Goal: Browse casually: Explore the website without a specific task or goal

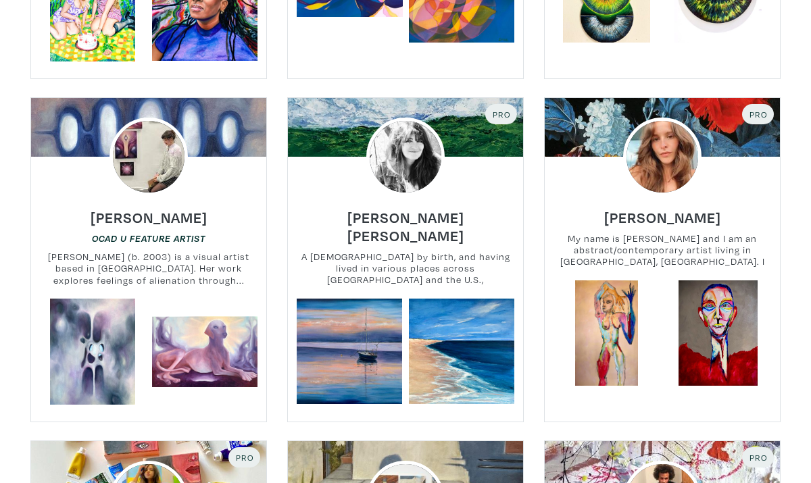
scroll to position [16566, 0]
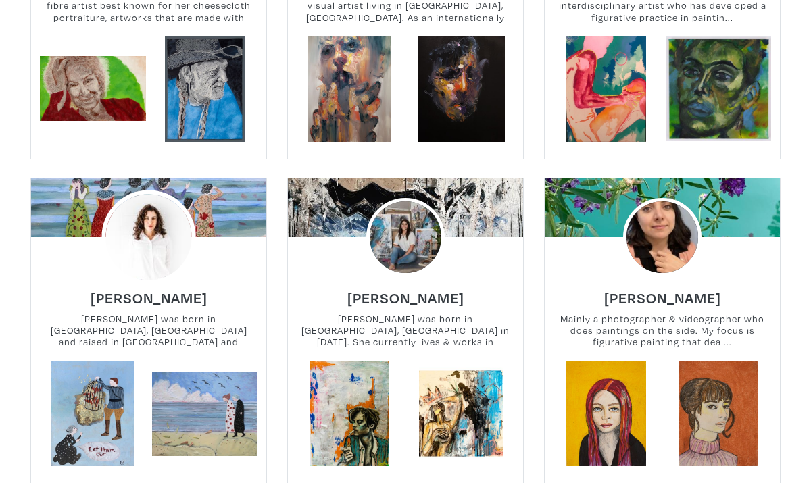
click at [160, 190] on img at bounding box center [148, 237] width 94 height 94
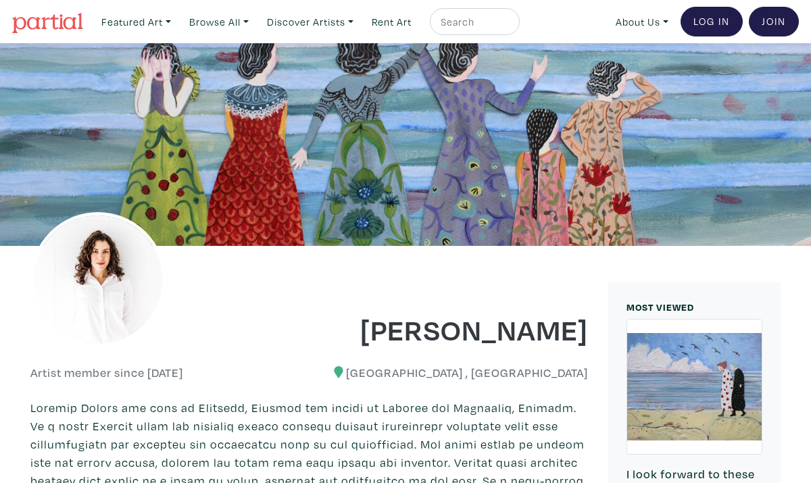
click at [109, 289] on img at bounding box center [97, 279] width 135 height 135
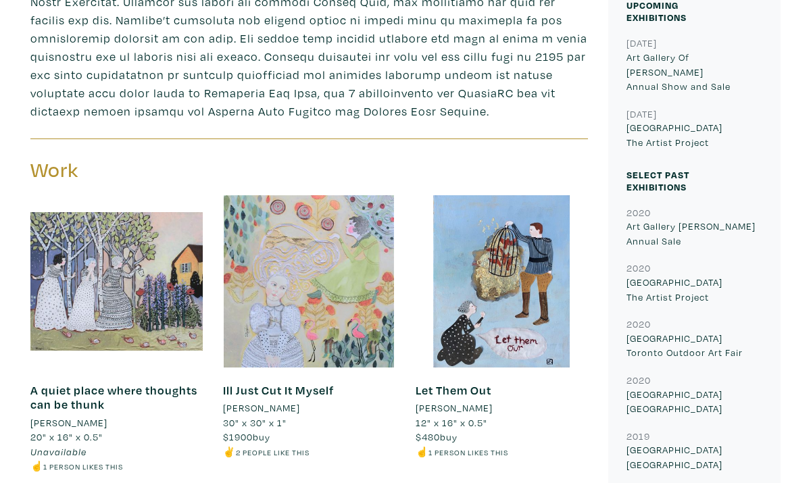
scroll to position [655, 0]
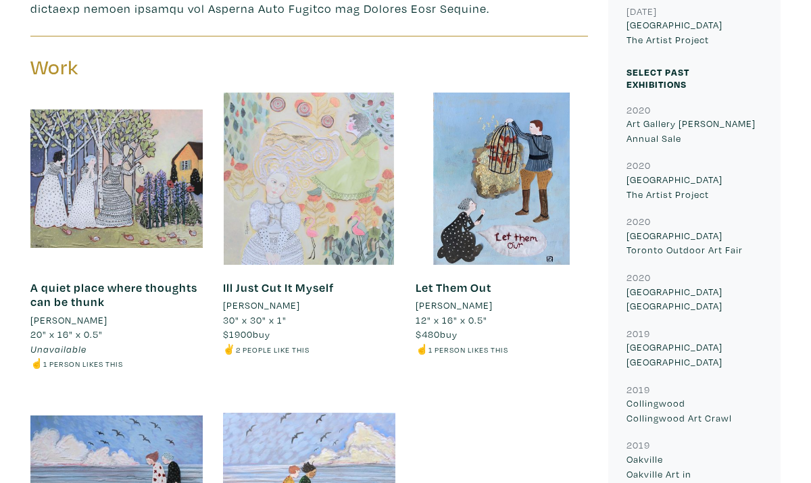
click at [317, 190] on div at bounding box center [309, 179] width 172 height 172
